Goal: Find specific page/section: Find specific page/section

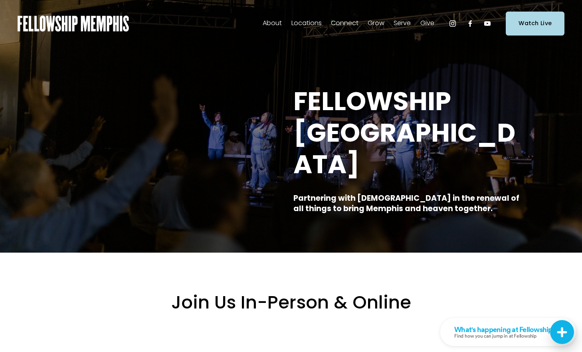
click at [0, 0] on span "Staff" at bounding box center [0, 0] width 0 height 0
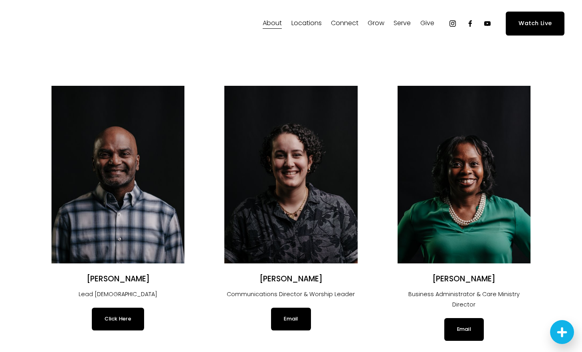
click at [117, 160] on img at bounding box center [117, 175] width 133 height 178
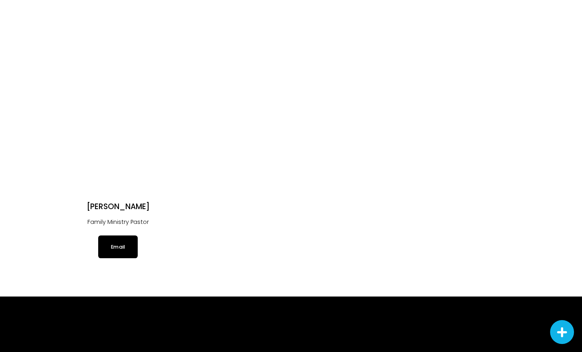
scroll to position [1515, 0]
